Goal: Task Accomplishment & Management: Use online tool/utility

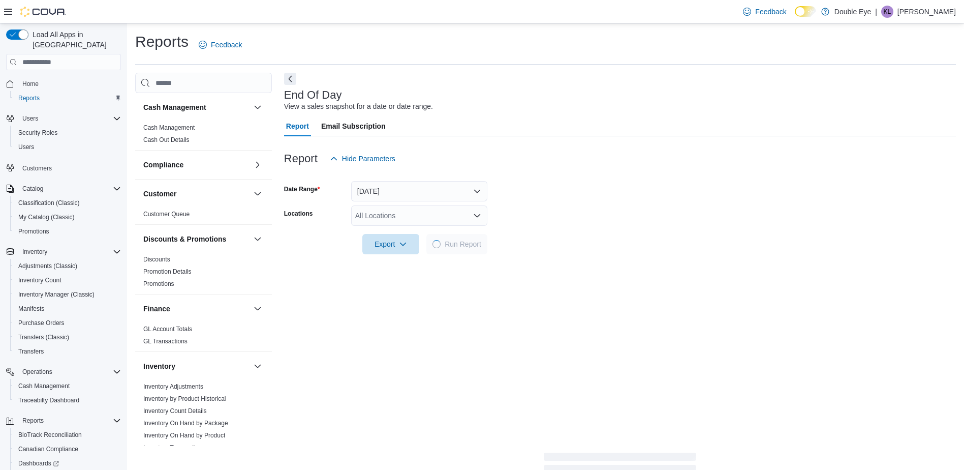
scroll to position [116, 0]
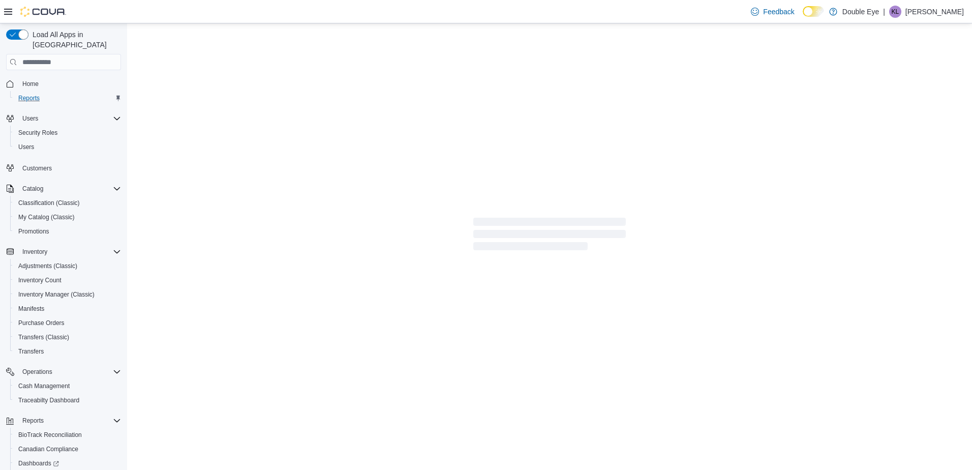
click at [46, 92] on div "Reports" at bounding box center [67, 98] width 107 height 12
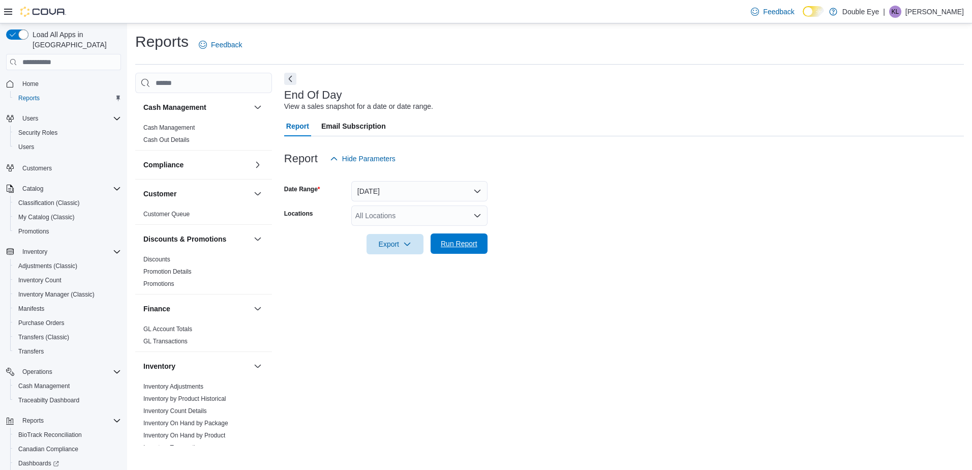
click at [448, 253] on span "Run Report" at bounding box center [459, 243] width 45 height 20
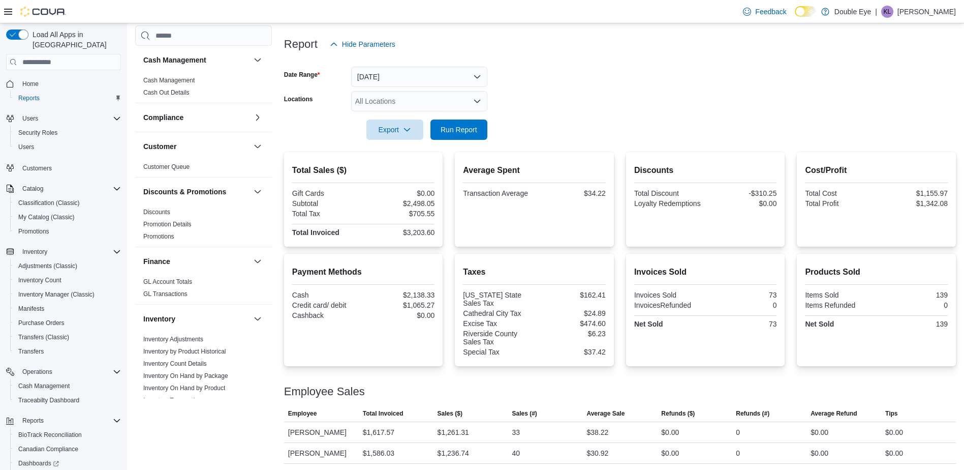
scroll to position [116, 0]
